Goal: Transaction & Acquisition: Purchase product/service

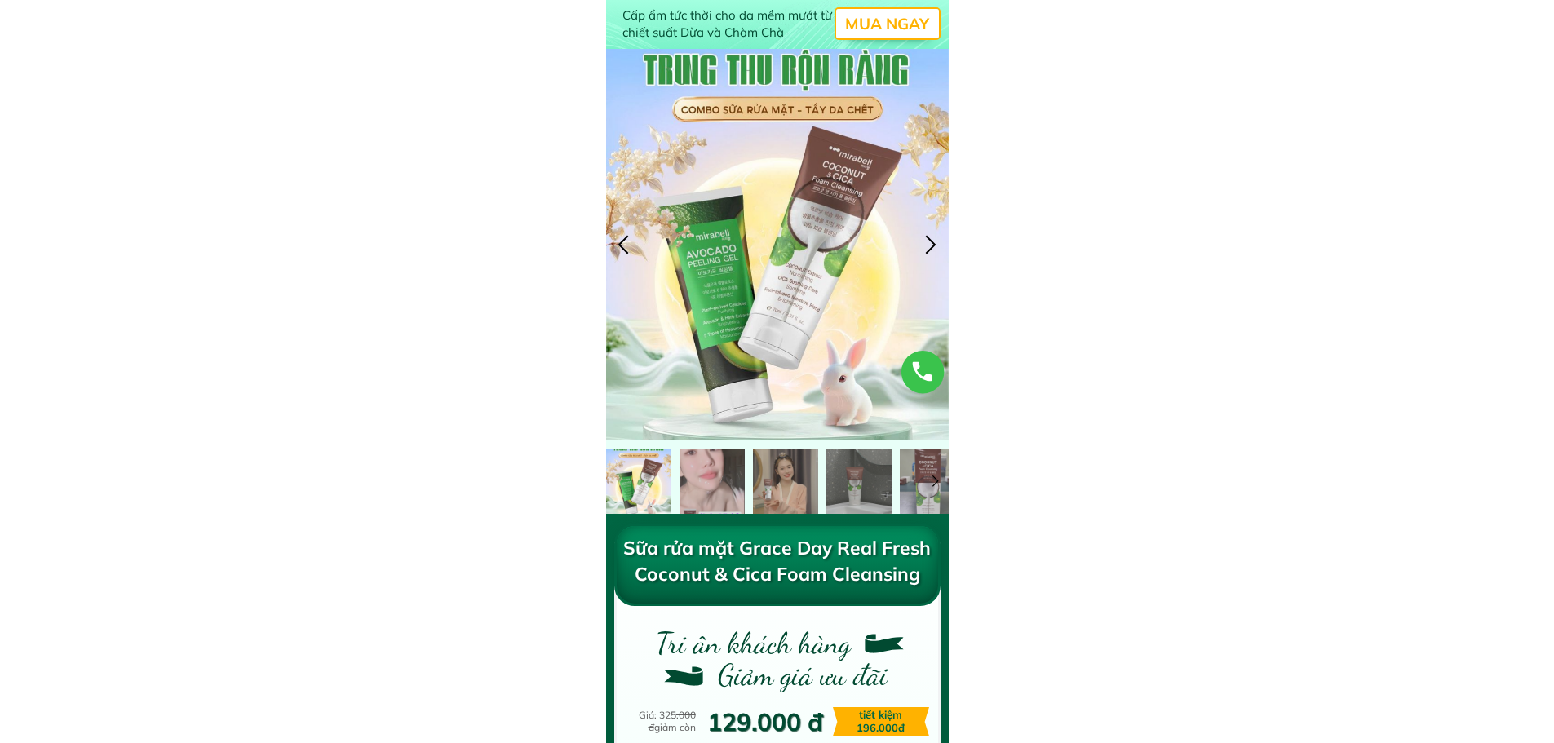
click at [881, 20] on h1 "MUA NGAY" at bounding box center [887, 23] width 103 height 29
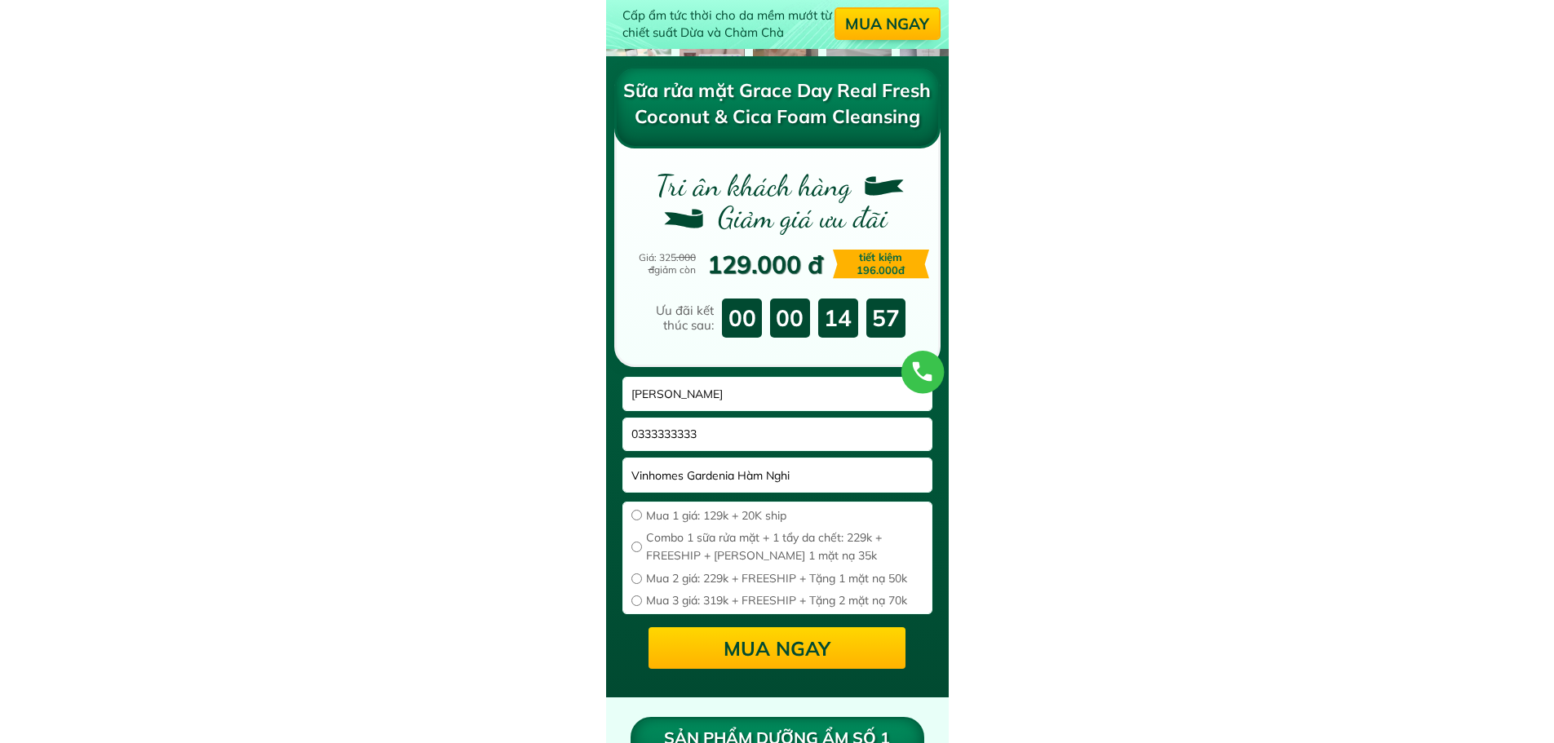
scroll to position [465, 0]
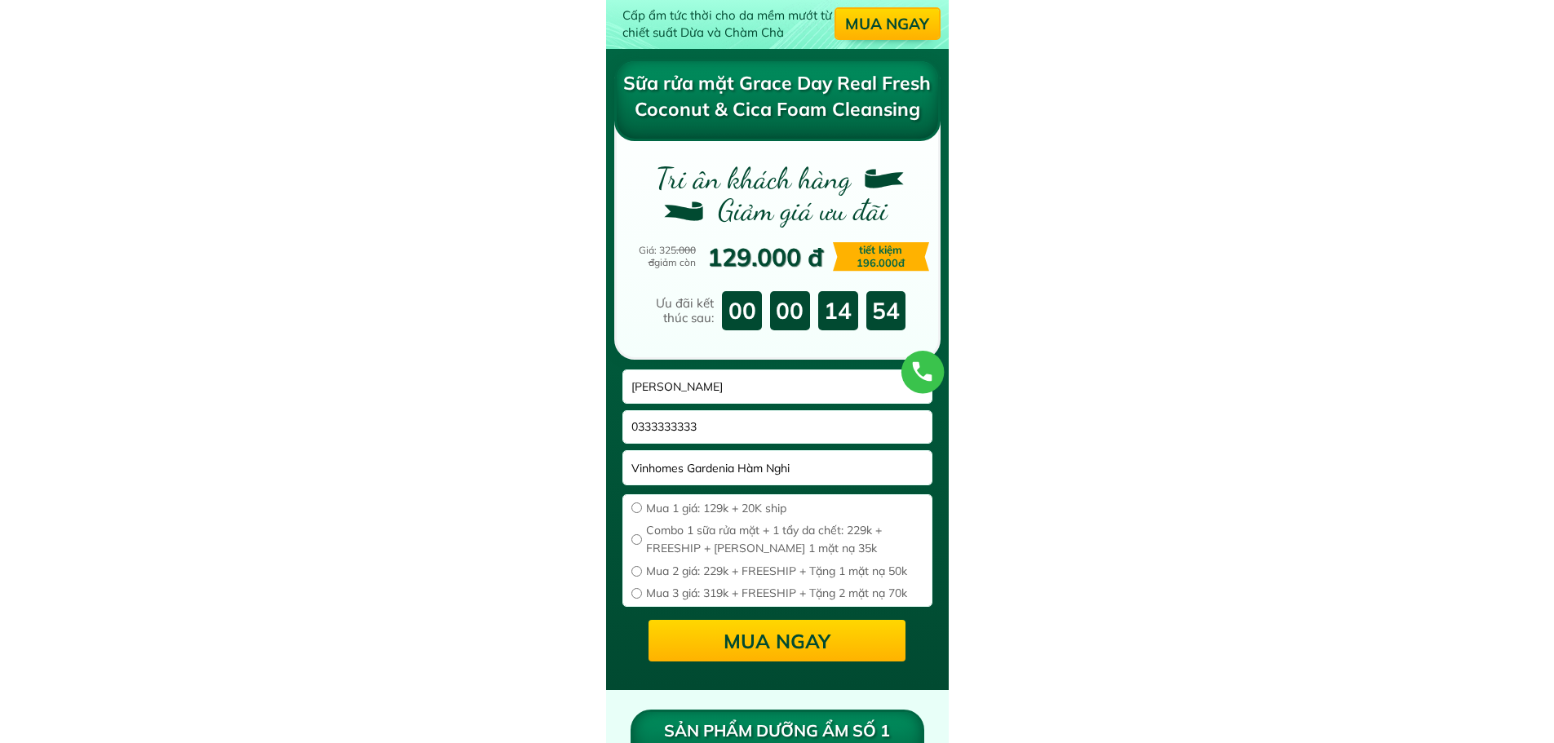
click at [635, 507] on input "radio" at bounding box center [636, 507] width 11 height 11
radio input "true"
drag, startPoint x: 831, startPoint y: 473, endPoint x: 577, endPoint y: 473, distance: 254.5
drag, startPoint x: 717, startPoint y: 378, endPoint x: 504, endPoint y: 382, distance: 212.9
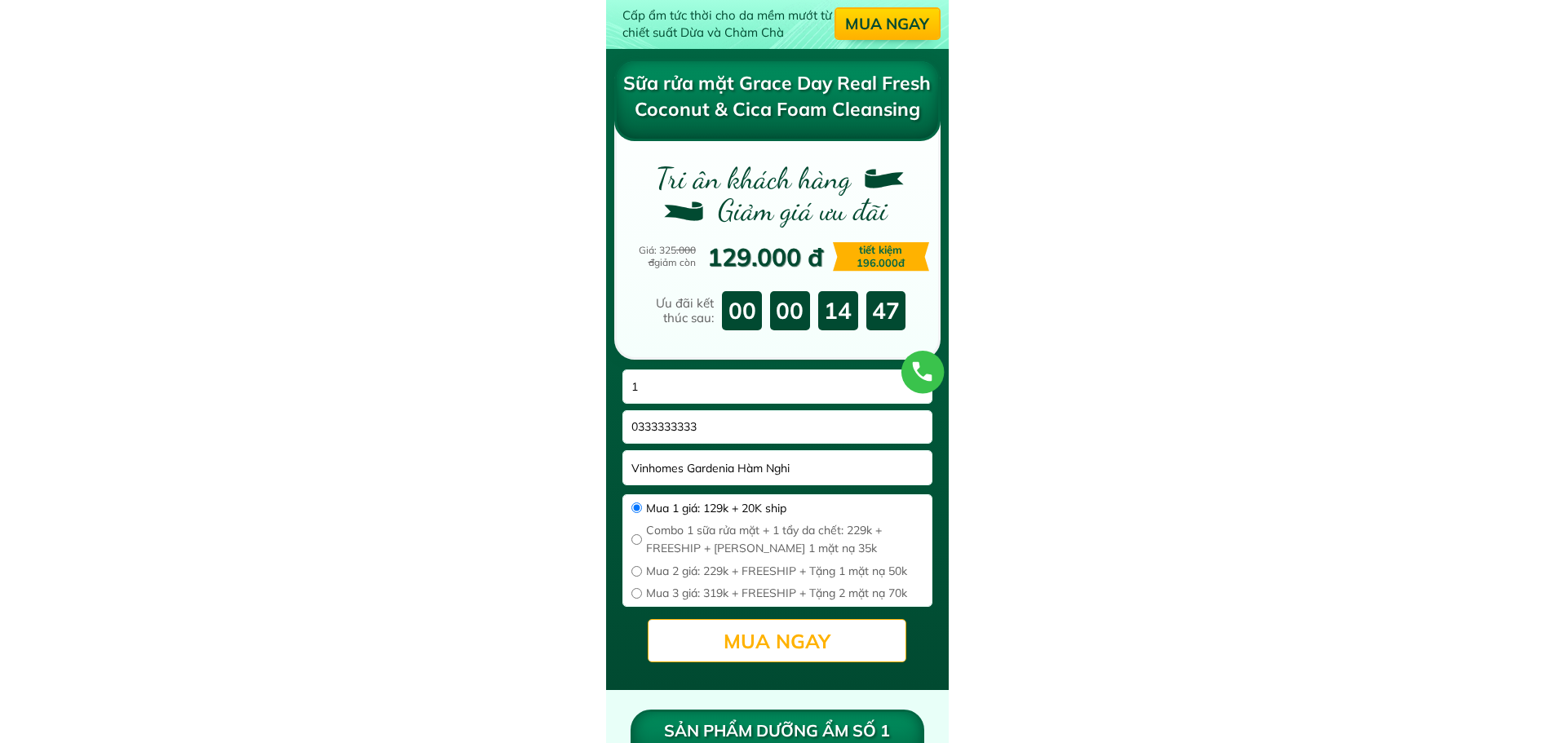
type input "1"
click at [730, 636] on p "MUA ngay" at bounding box center [777, 641] width 263 height 42
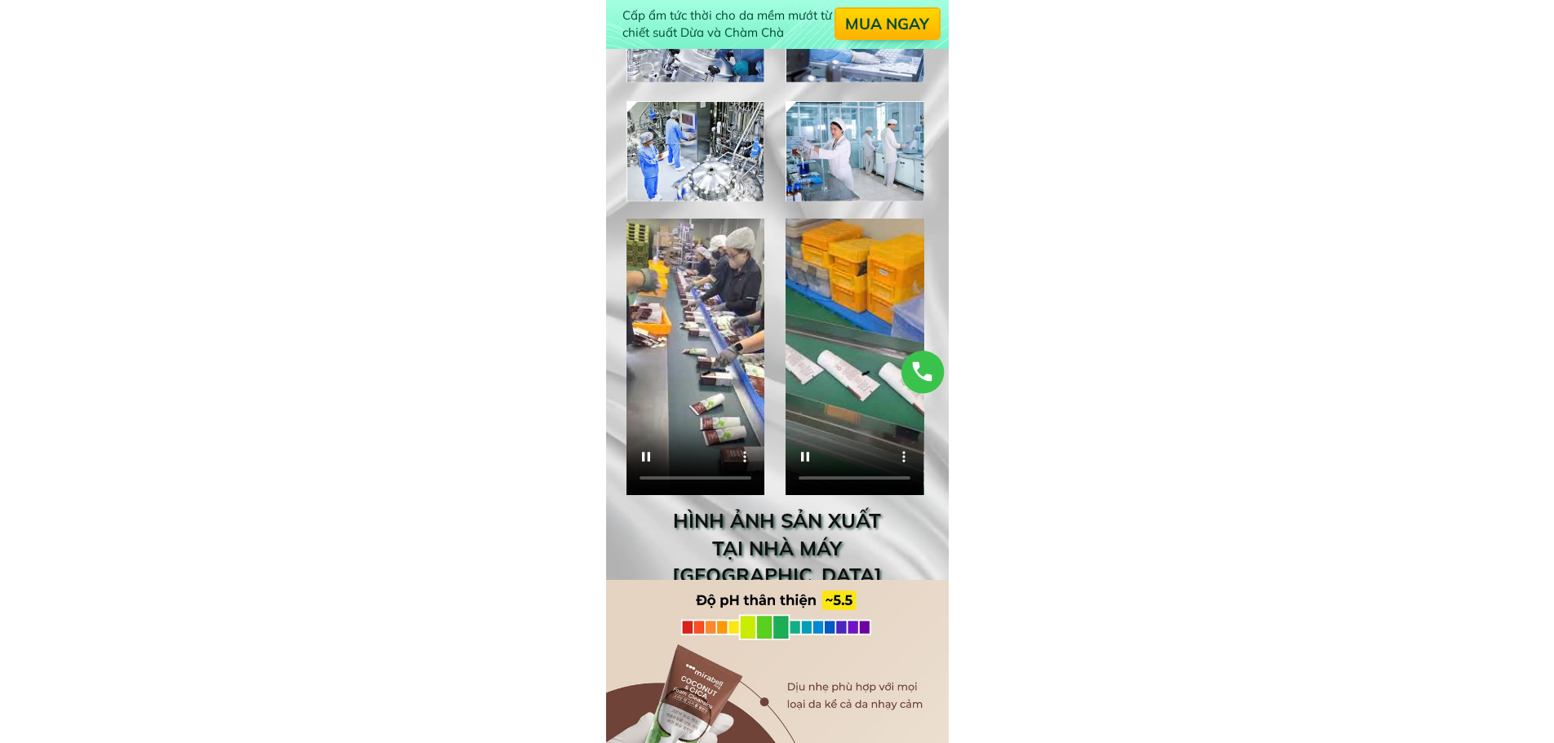
scroll to position [3344, 0]
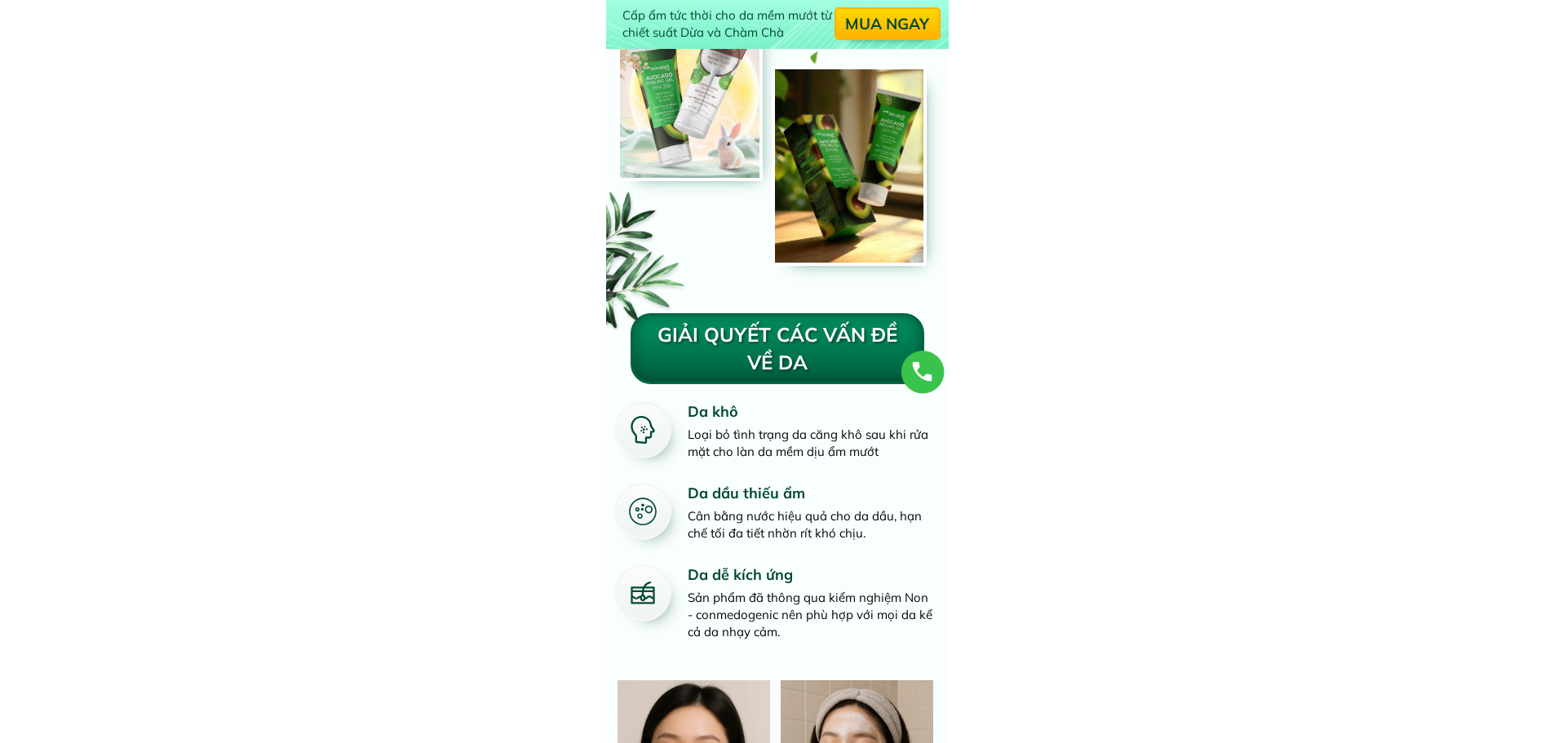
scroll to position [2528, 0]
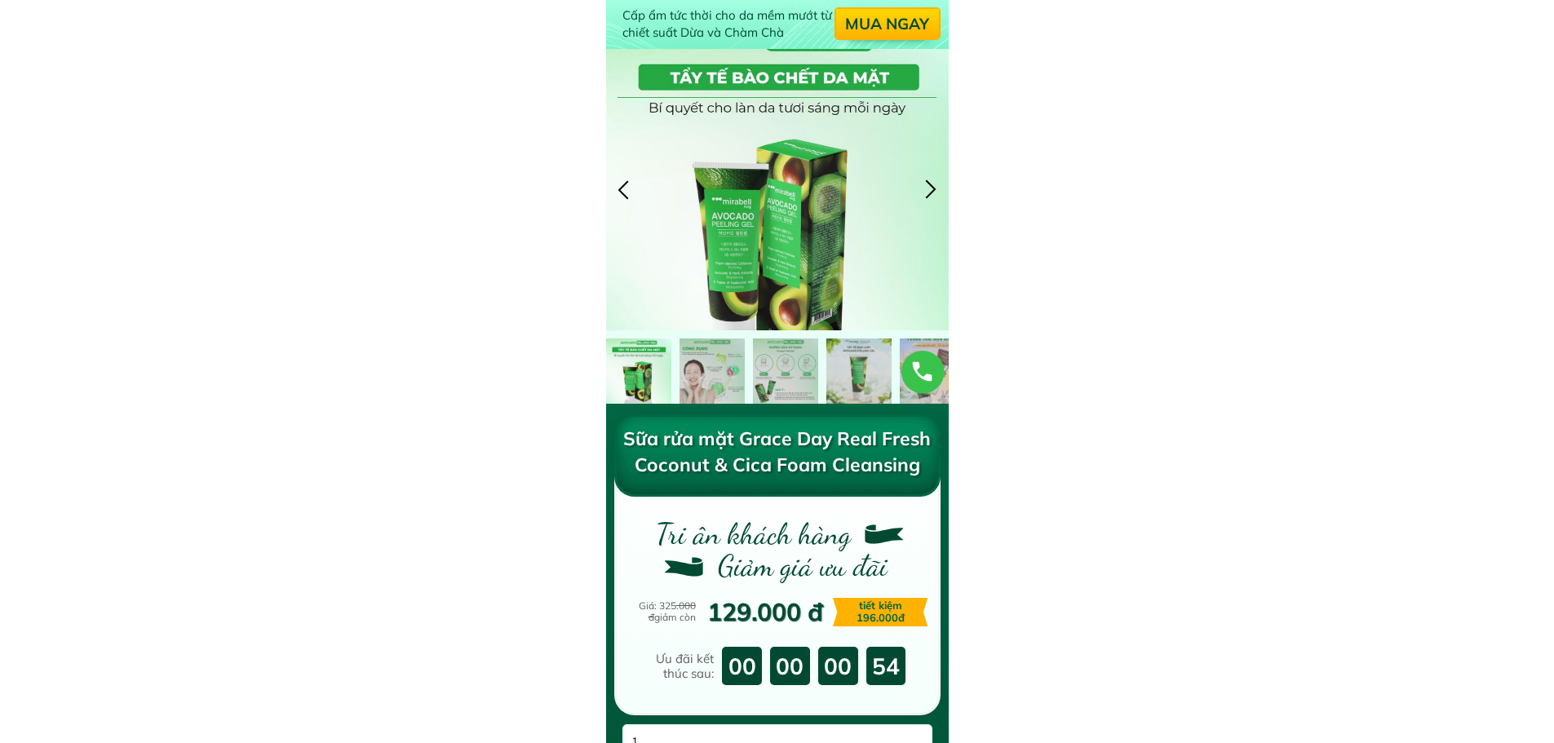
click at [930, 181] on div at bounding box center [931, 189] width 27 height 27
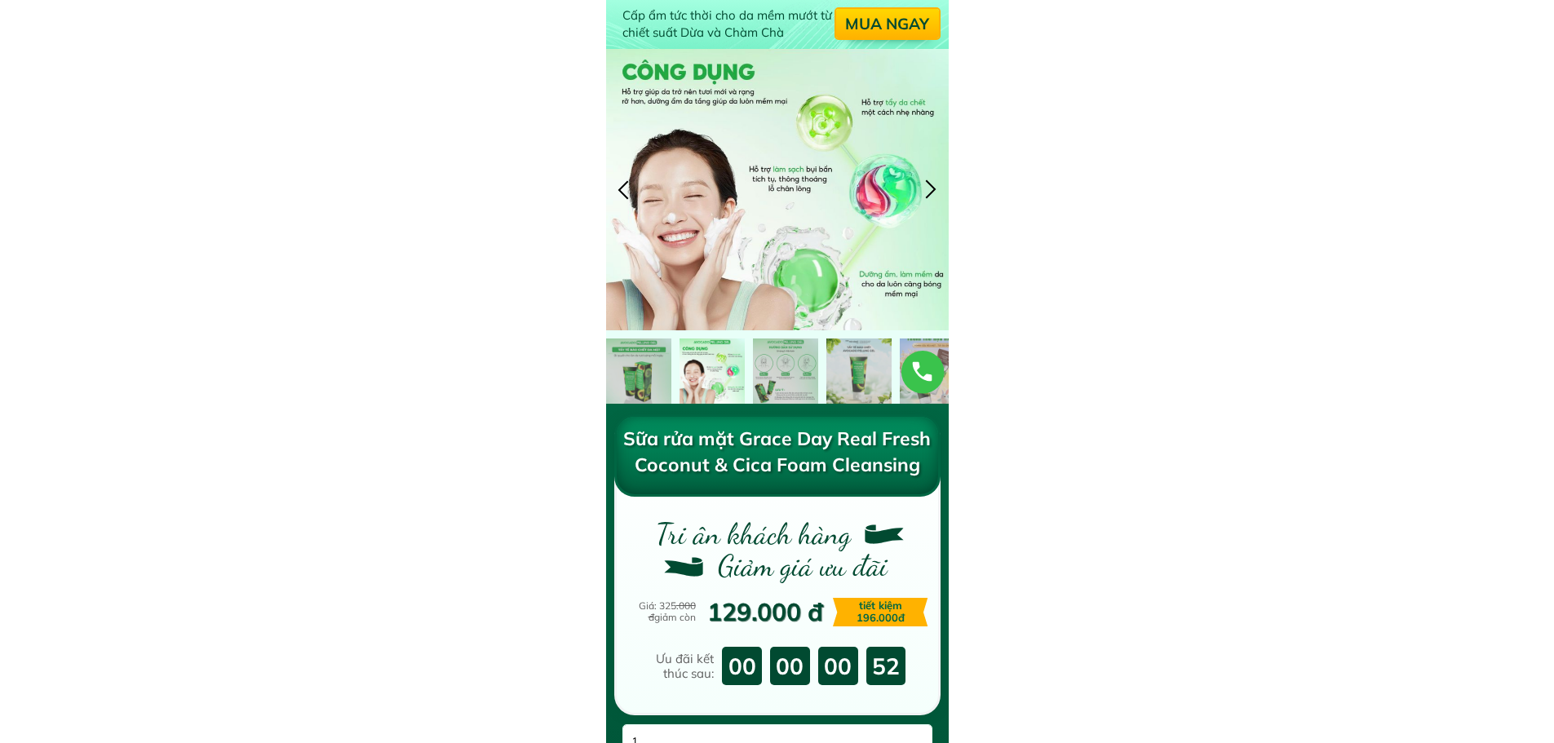
click at [930, 181] on div at bounding box center [931, 189] width 27 height 27
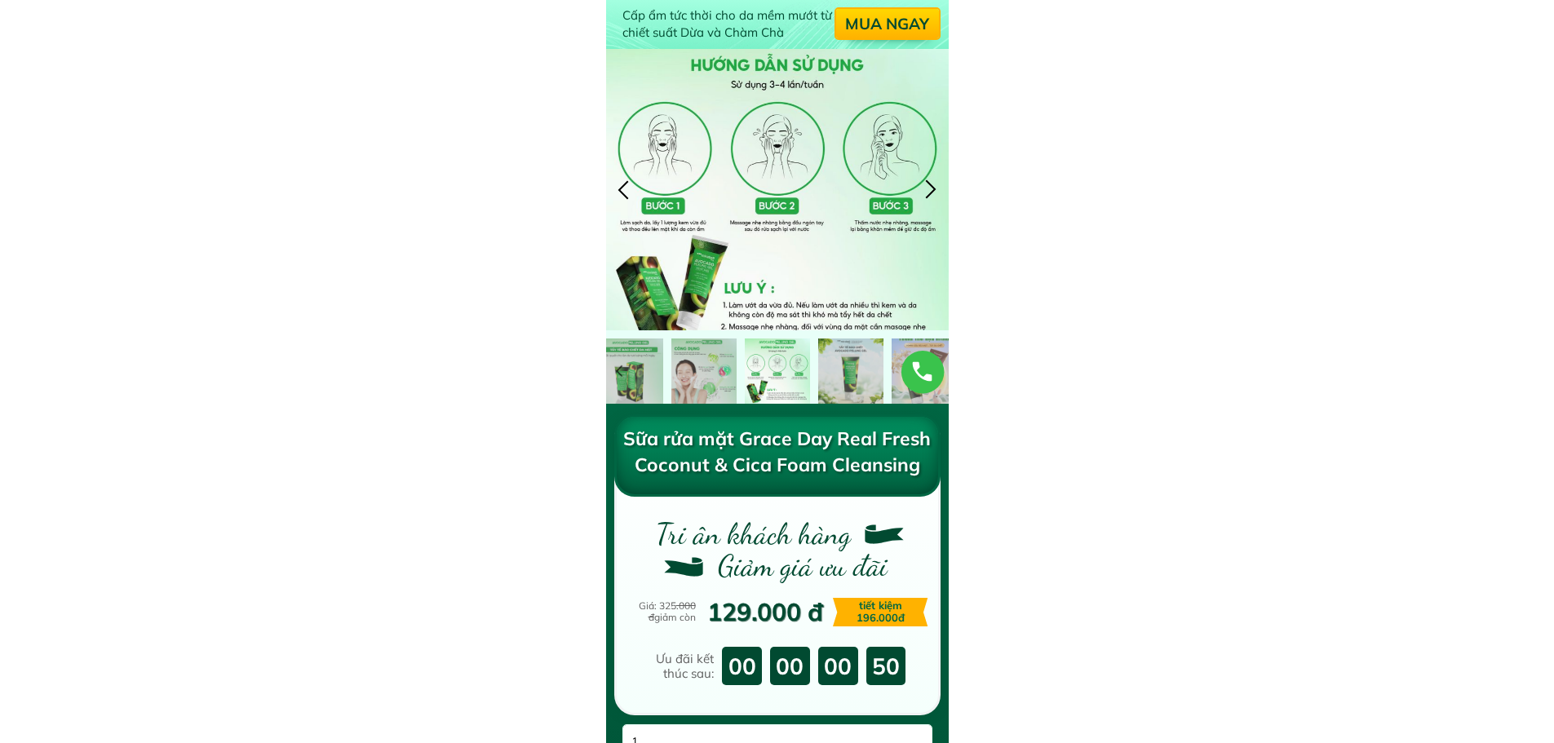
click at [930, 181] on div at bounding box center [931, 189] width 27 height 27
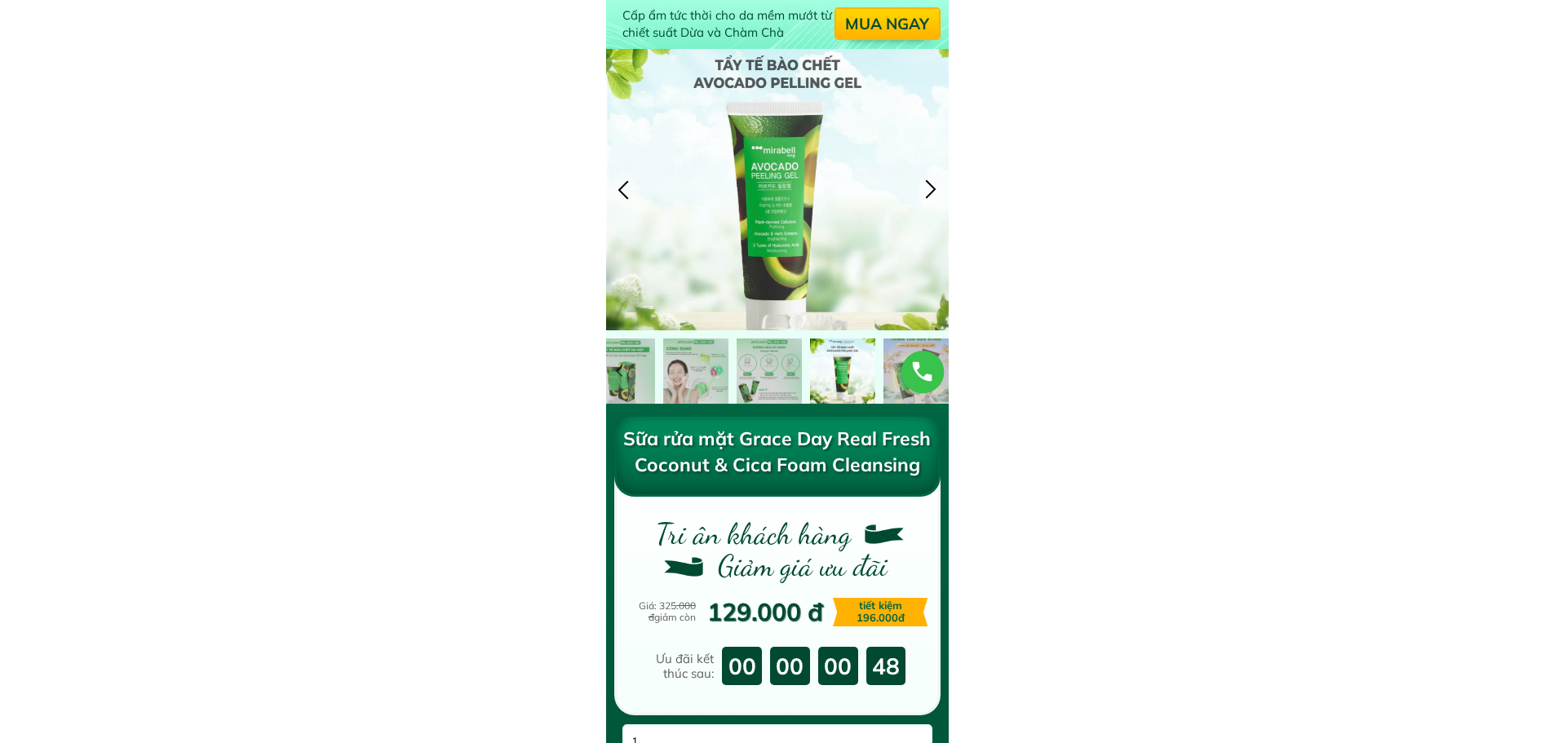
click at [930, 181] on div at bounding box center [931, 189] width 27 height 27
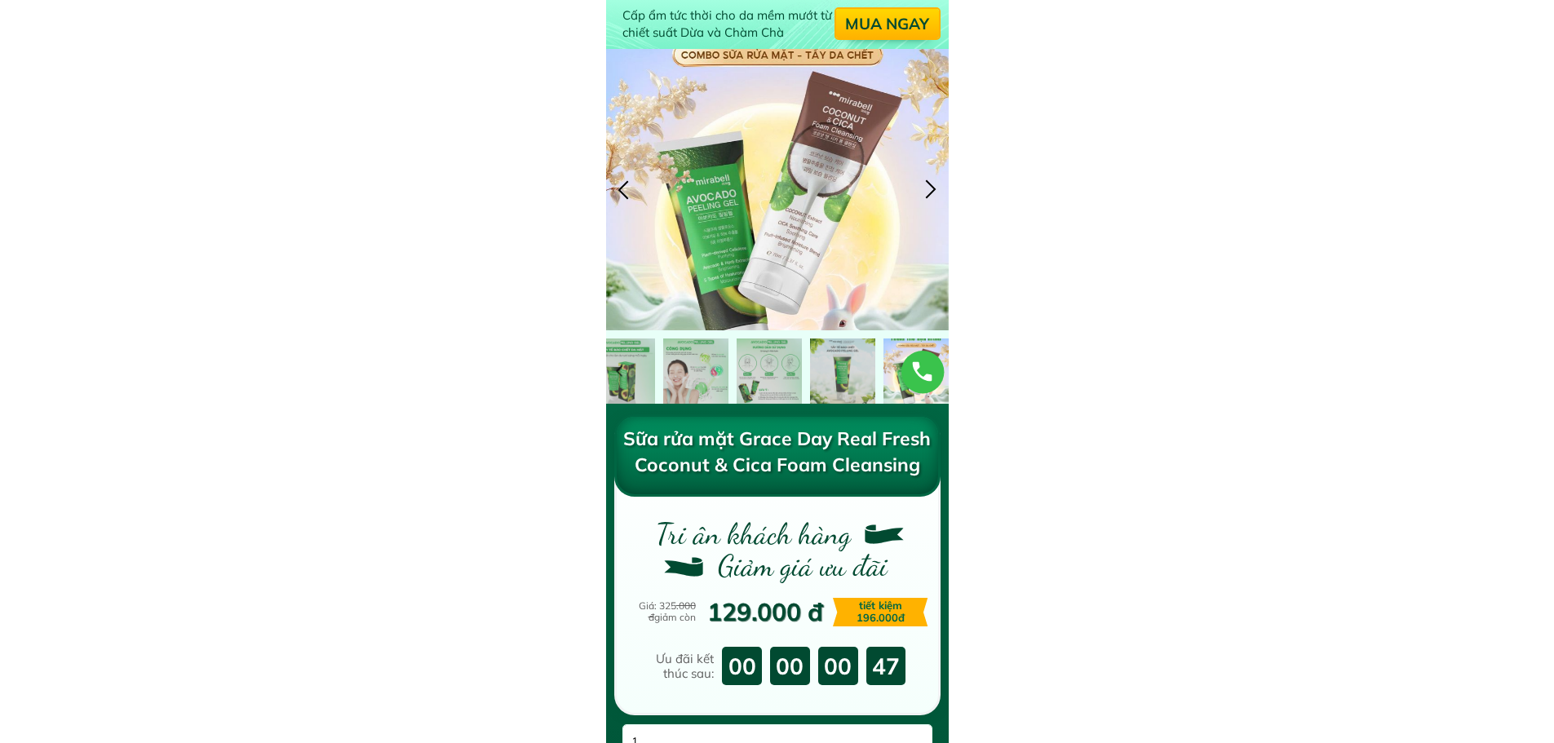
click at [930, 181] on div at bounding box center [931, 189] width 27 height 27
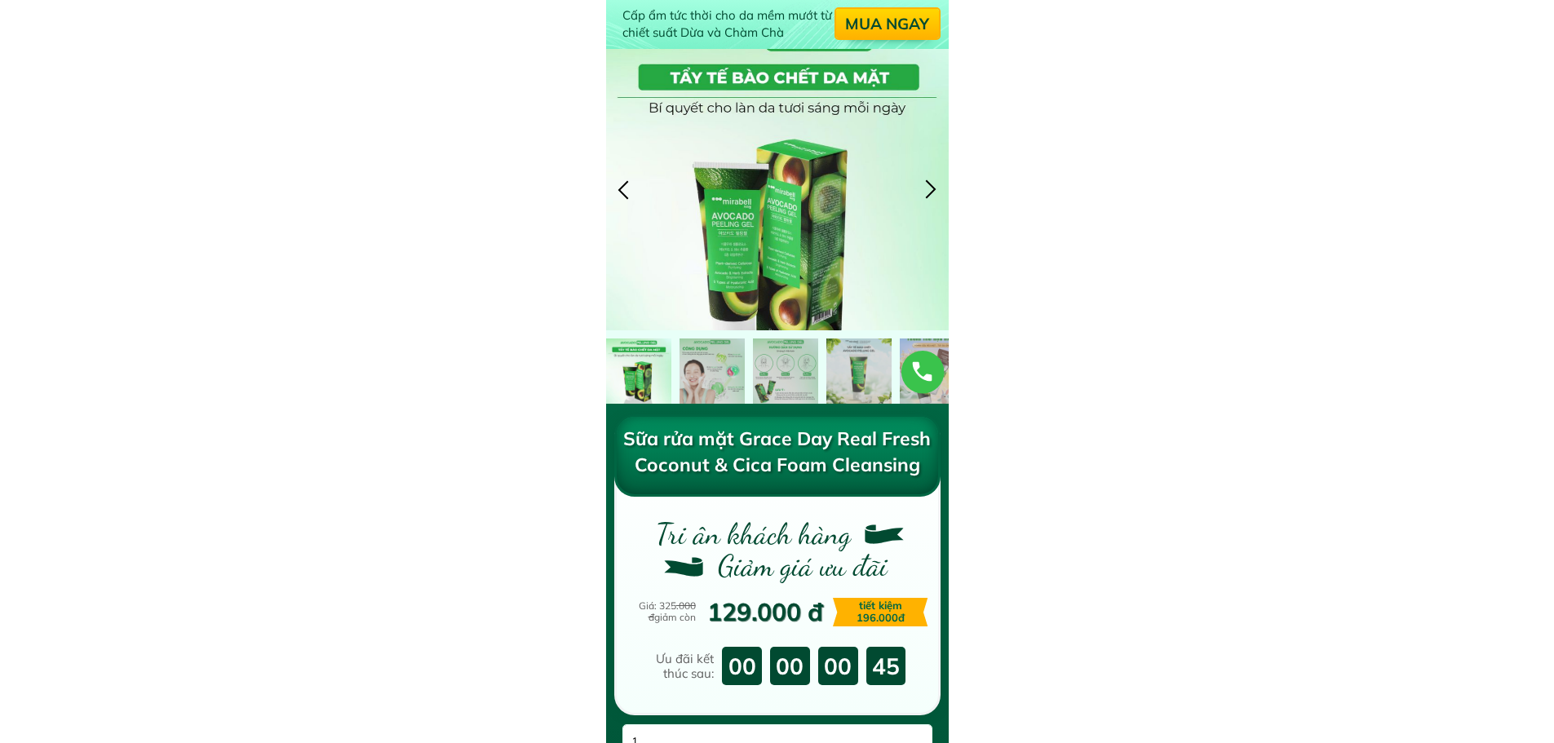
click at [618, 186] on div at bounding box center [623, 189] width 27 height 27
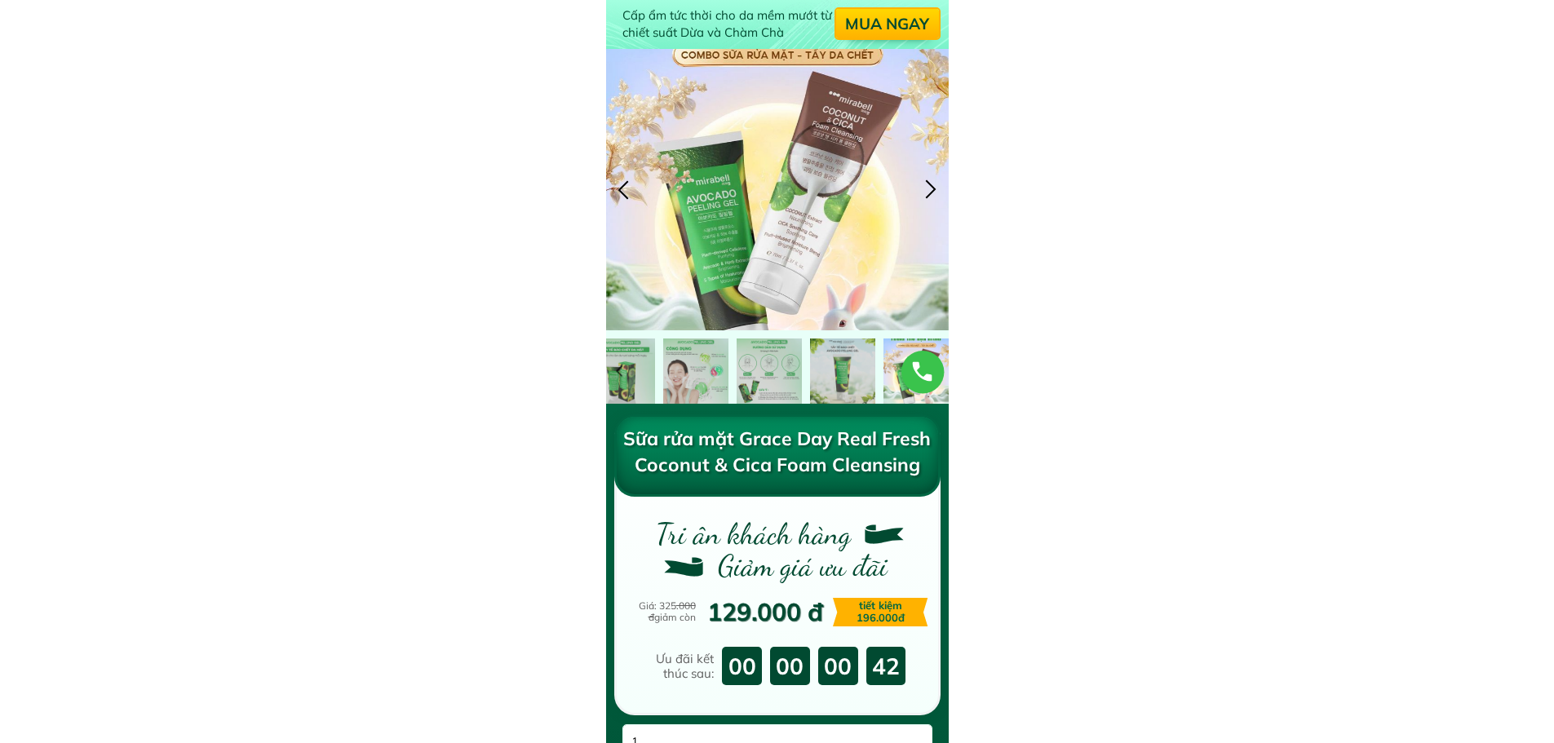
click at [618, 181] on div at bounding box center [623, 189] width 27 height 27
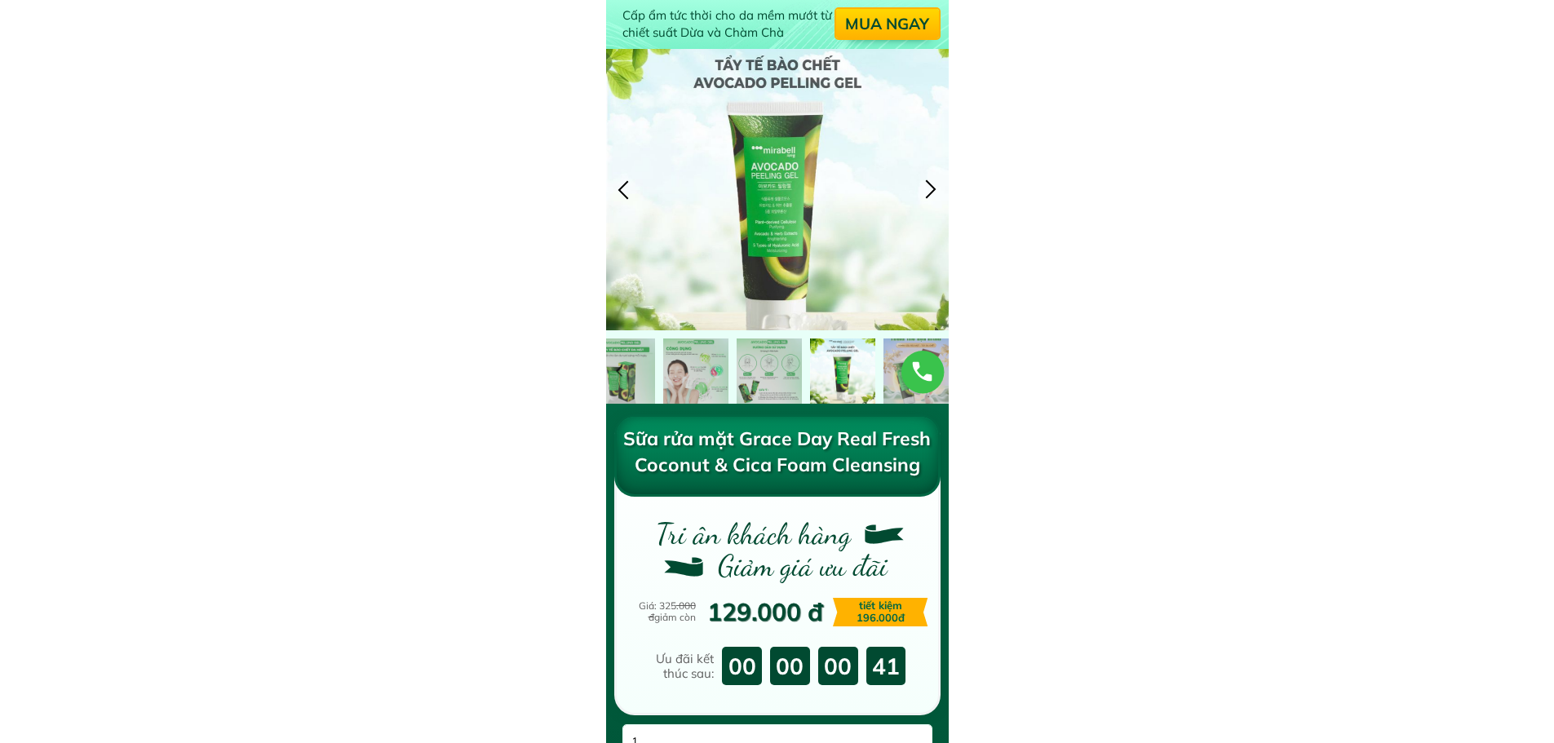
click at [618, 181] on div at bounding box center [623, 189] width 27 height 27
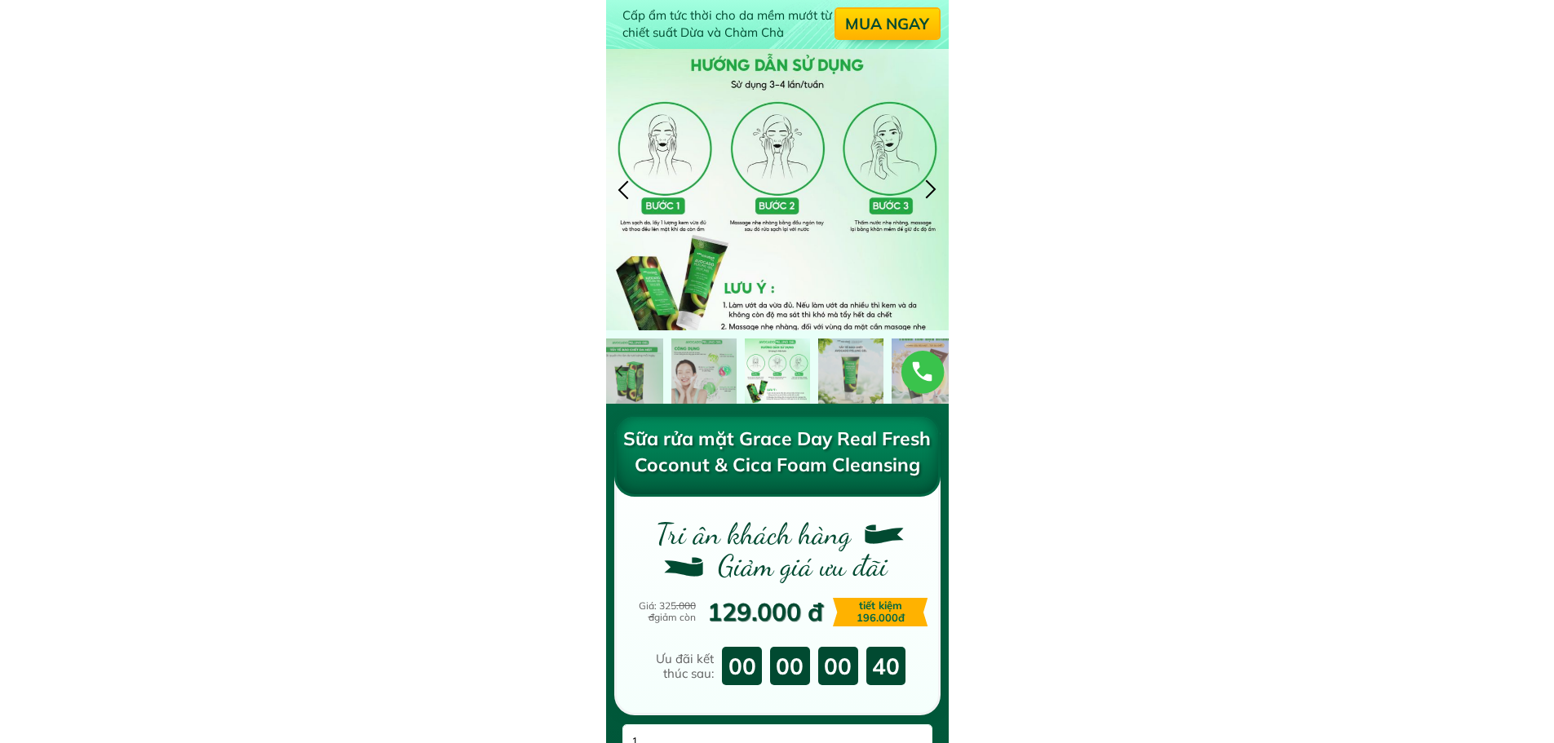
click at [618, 181] on div at bounding box center [623, 189] width 27 height 27
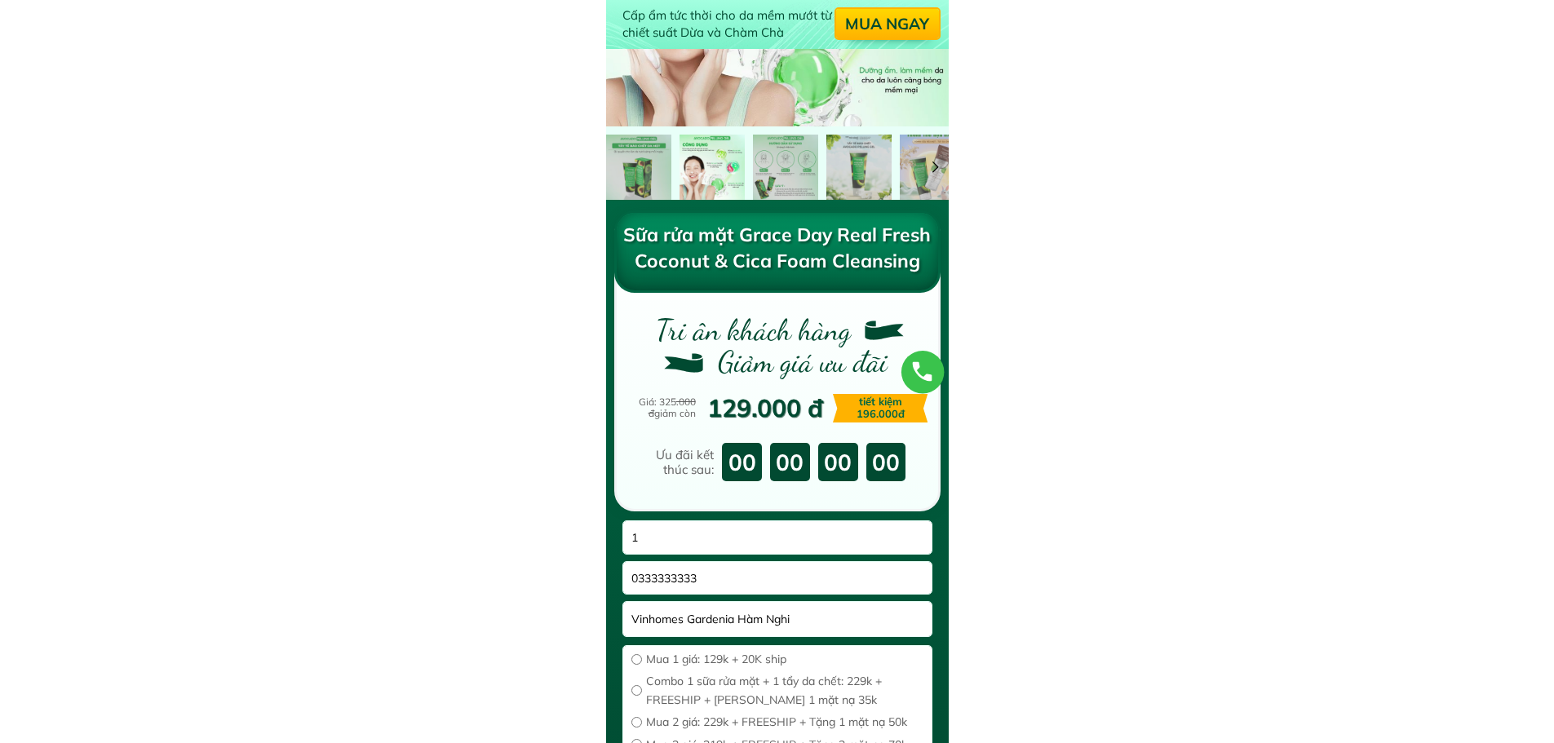
scroll to position [245, 0]
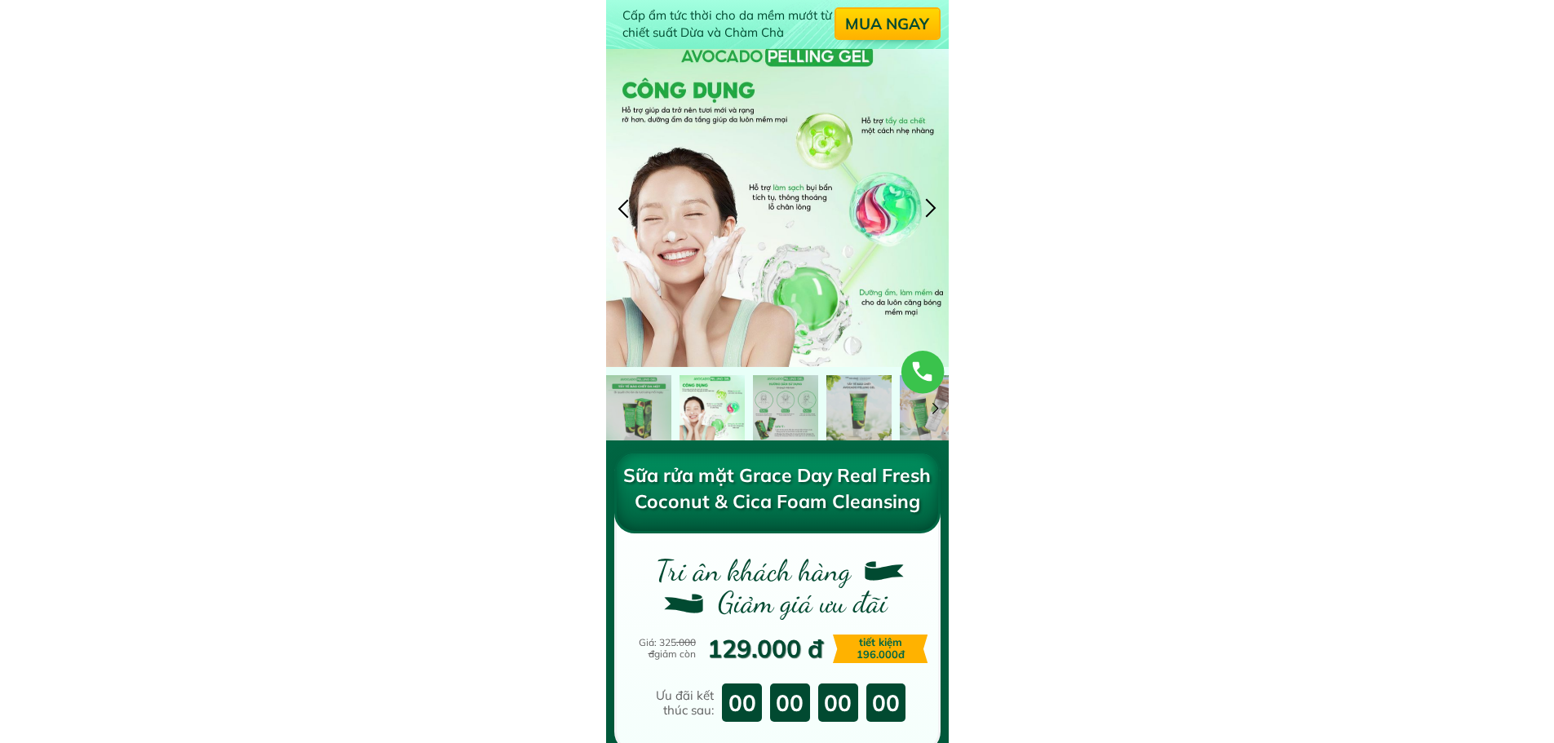
click at [934, 210] on div at bounding box center [931, 208] width 27 height 27
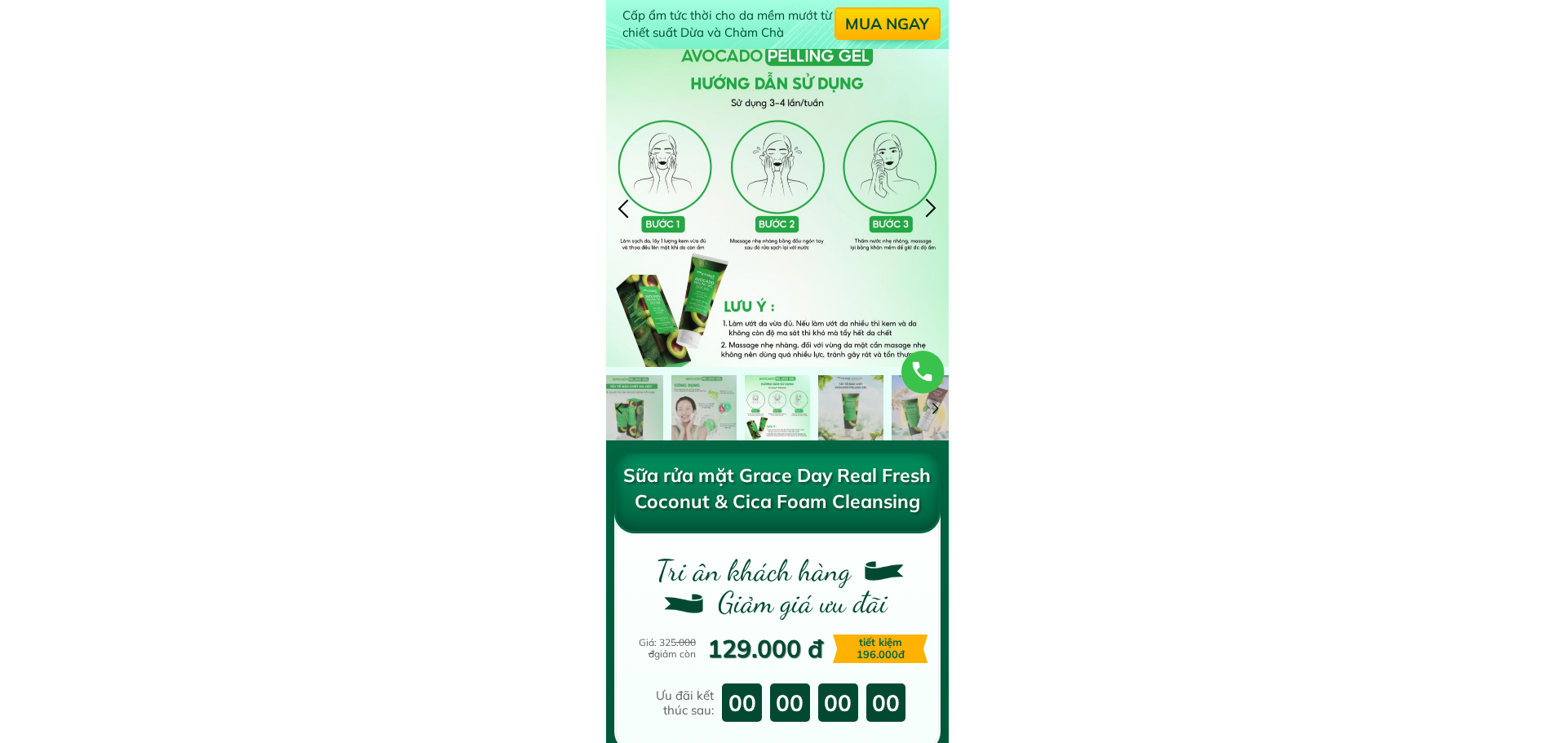
click at [934, 210] on div at bounding box center [931, 208] width 27 height 27
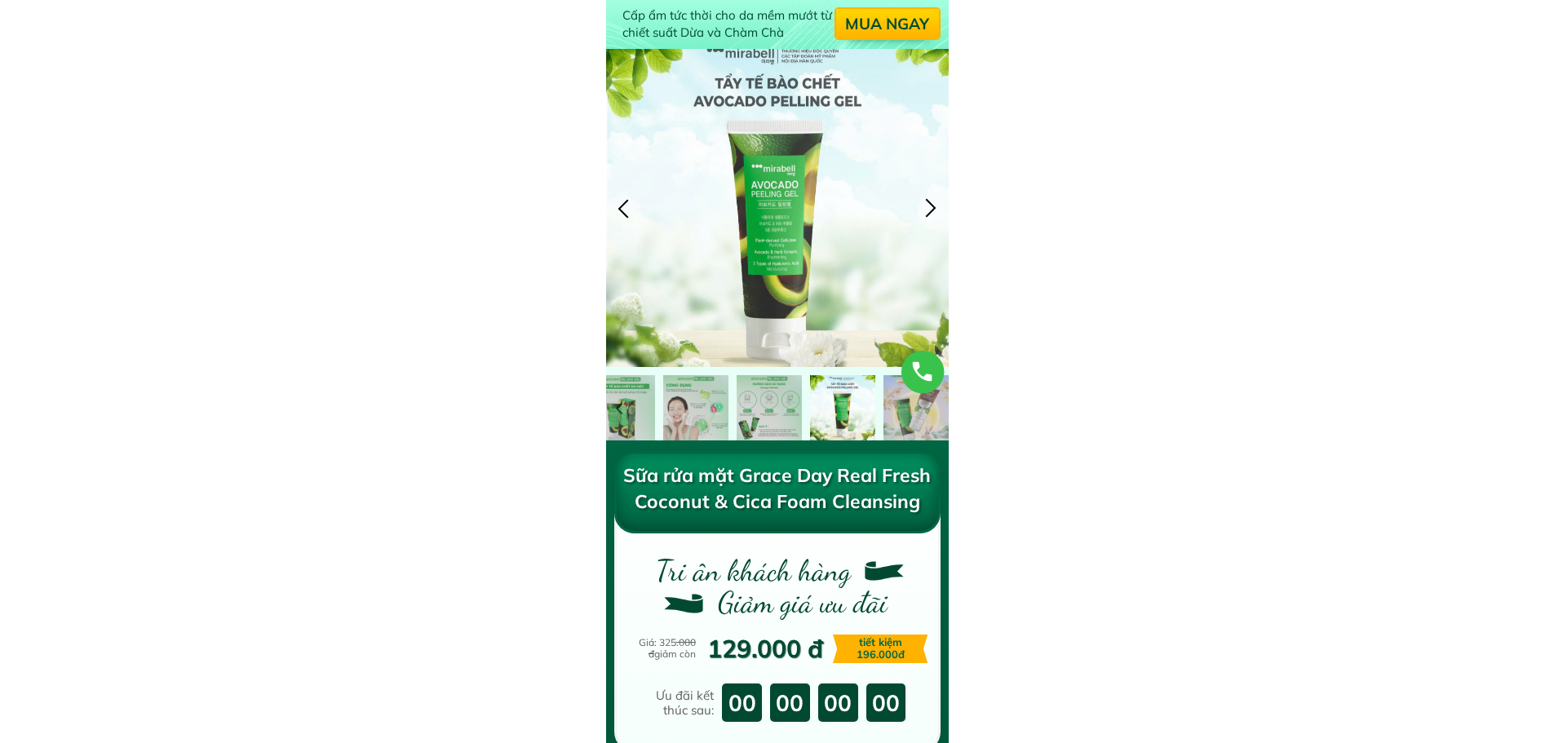
click at [934, 210] on div at bounding box center [931, 208] width 27 height 27
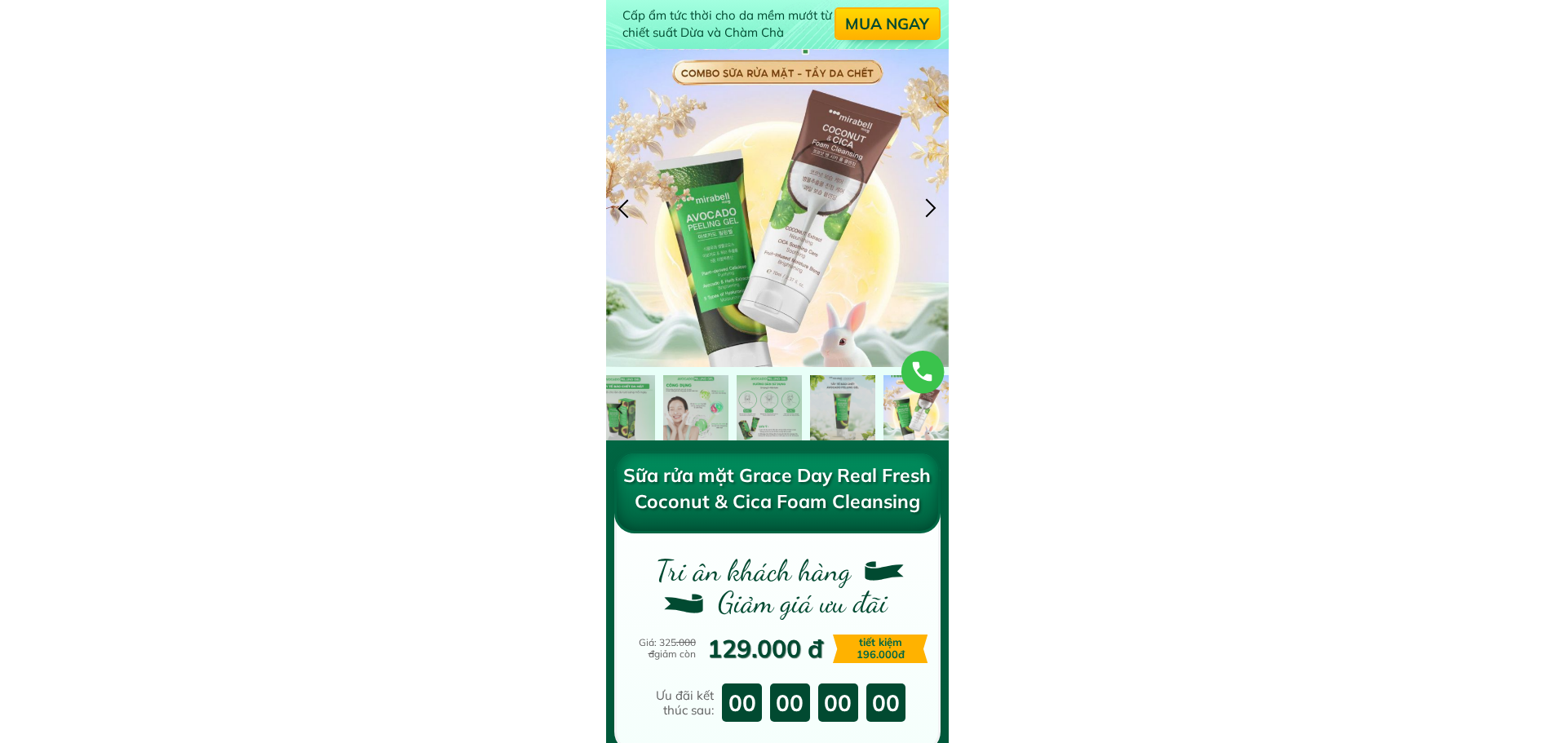
click at [934, 210] on div at bounding box center [931, 208] width 27 height 27
